Goal: Task Accomplishment & Management: Manage account settings

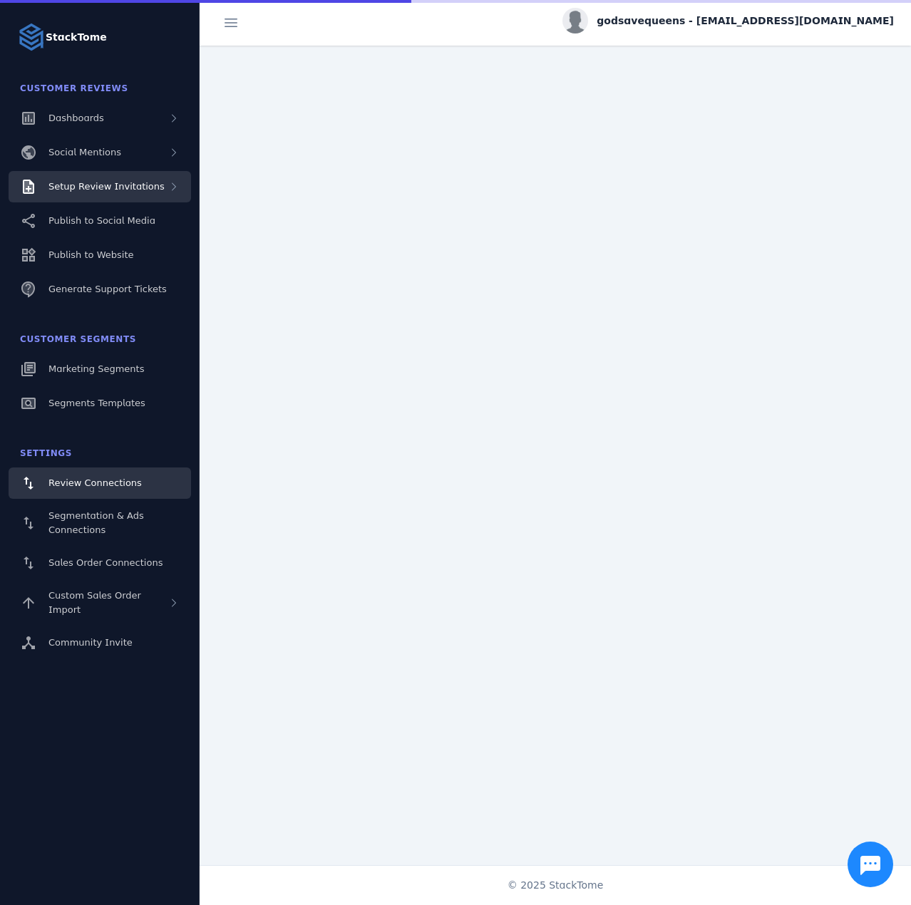
click at [135, 183] on span "Setup Review Invitations" at bounding box center [106, 186] width 116 height 11
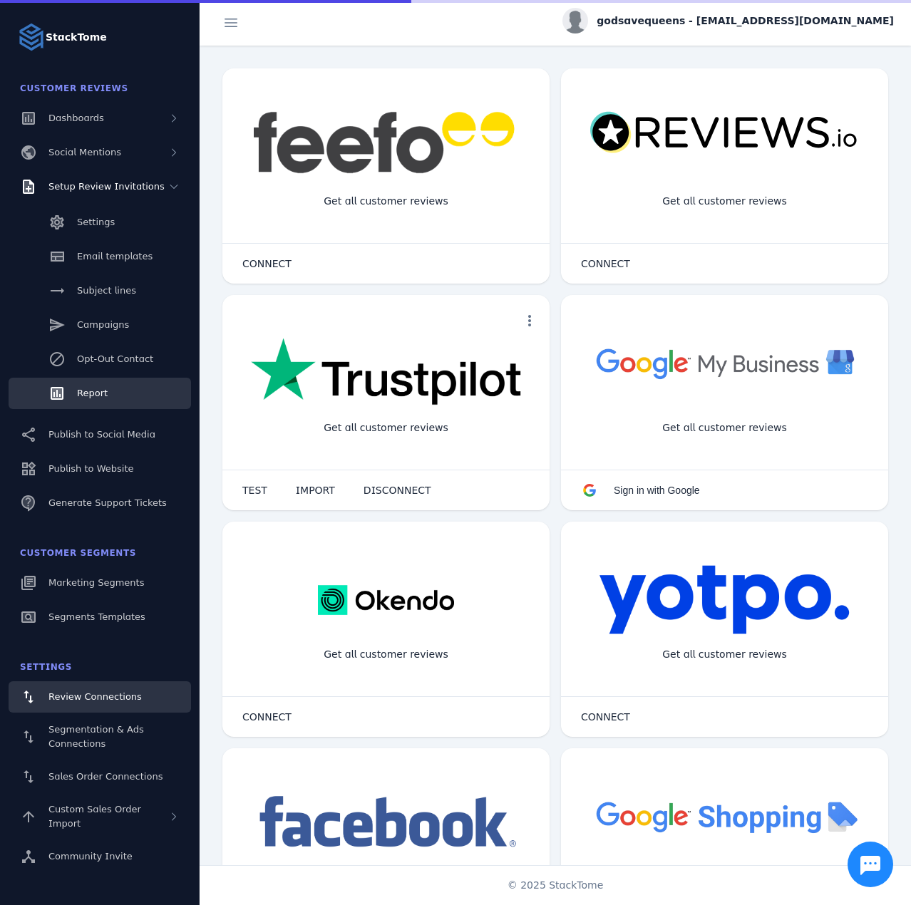
click at [116, 389] on link "Report" at bounding box center [100, 393] width 182 height 31
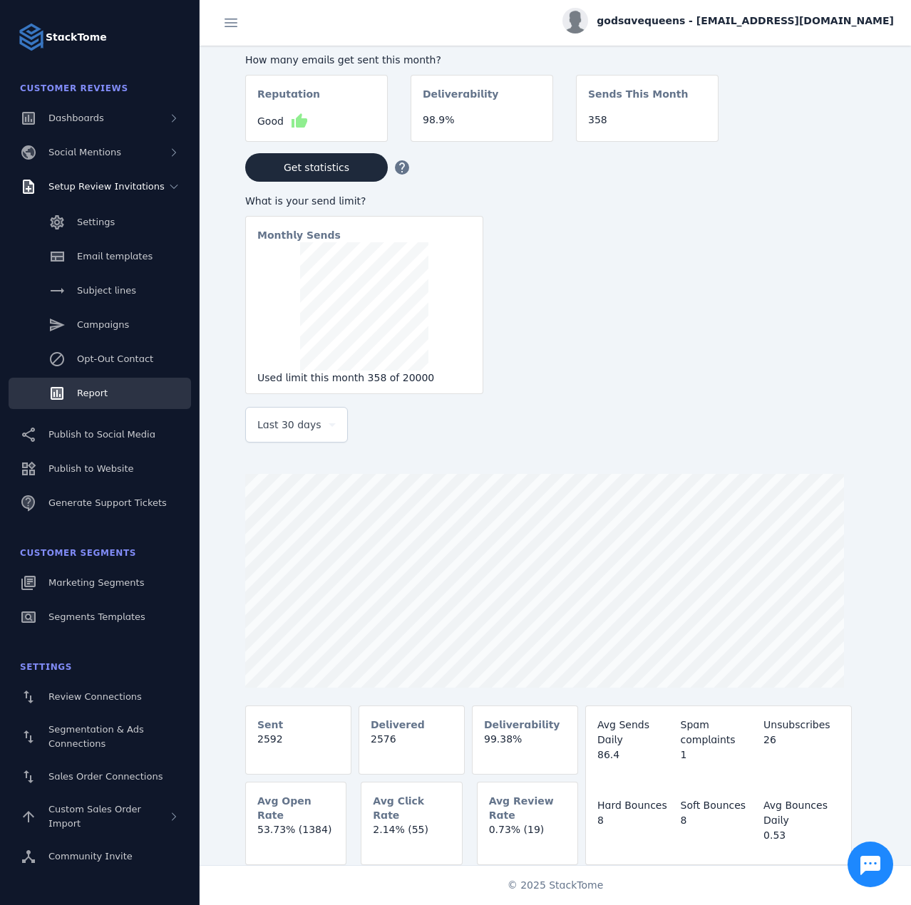
click at [282, 438] on div "Last 30 days" at bounding box center [296, 425] width 78 height 34
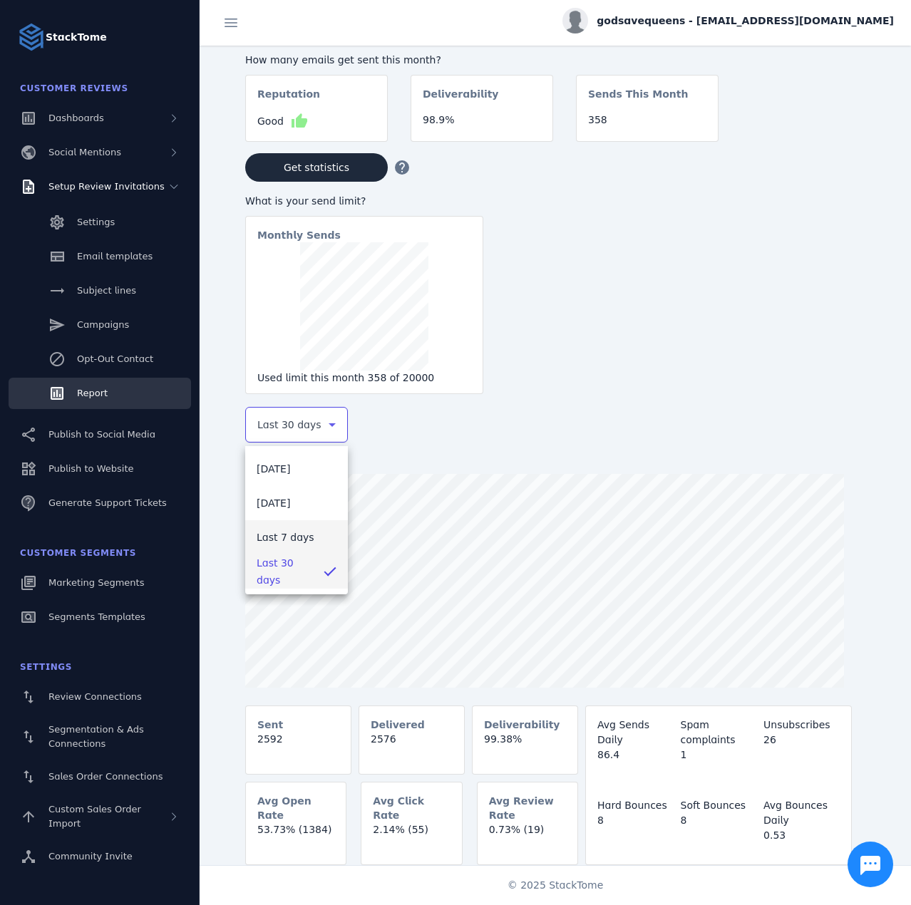
click at [289, 533] on span "Last 7 days" at bounding box center [286, 537] width 58 height 17
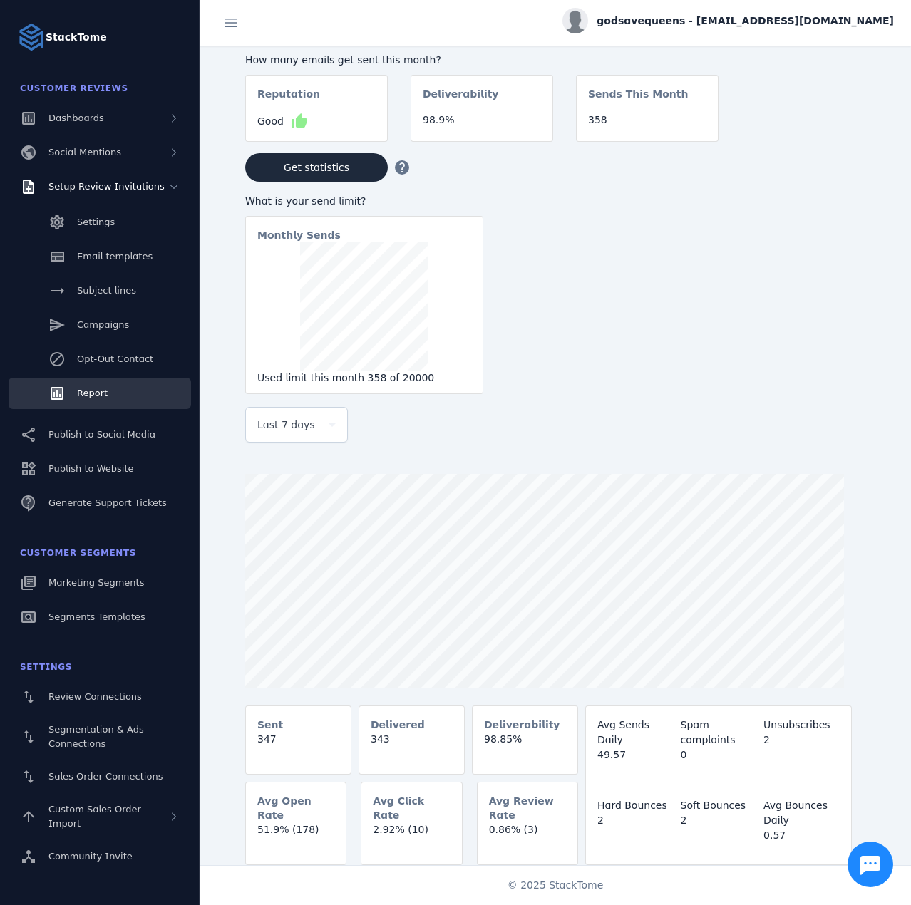
click at [720, 29] on div "godsavequeens - [EMAIL_ADDRESS][DOMAIN_NAME]" at bounding box center [727, 21] width 331 height 26
click at [834, 137] on span "Sign out" at bounding box center [848, 137] width 41 height 17
